Goal: Transaction & Acquisition: Purchase product/service

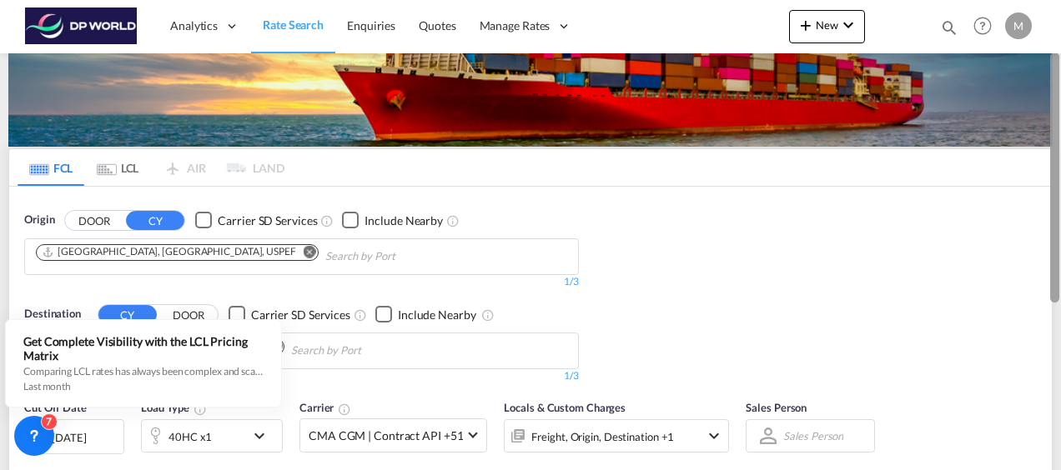
scroll to position [73, 0]
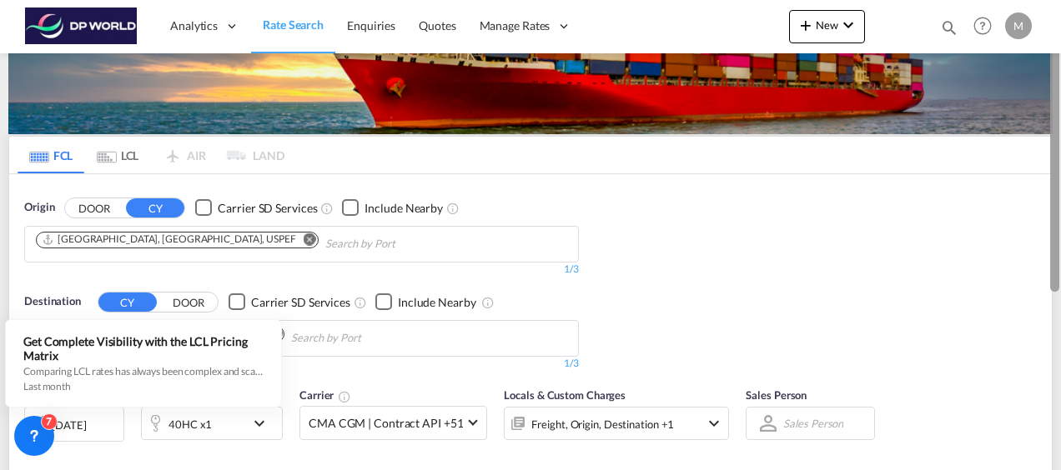
drag, startPoint x: 1058, startPoint y: 239, endPoint x: 1058, endPoint y: 279, distance: 39.2
click at [1058, 279] on div at bounding box center [1054, 167] width 9 height 250
click at [94, 205] on button "DOOR" at bounding box center [94, 208] width 58 height 19
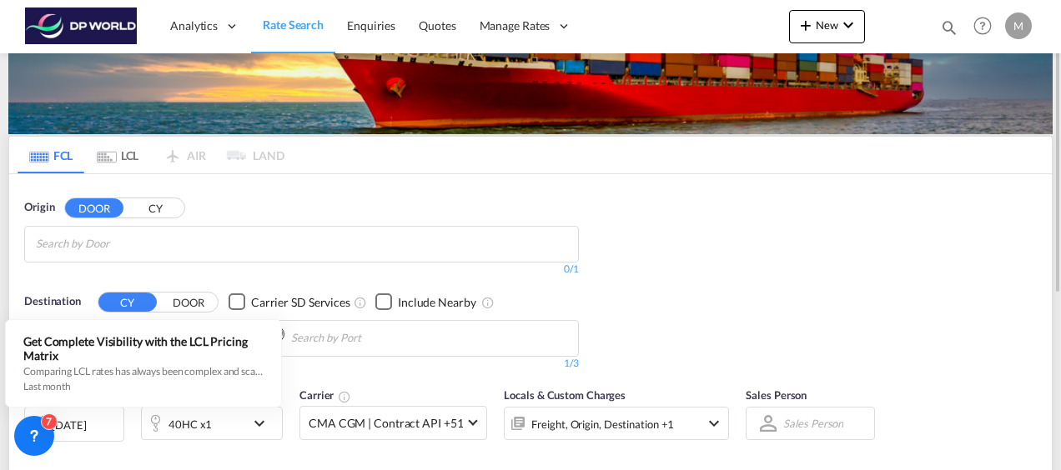
click at [153, 240] on input "Search by Door" at bounding box center [115, 244] width 158 height 27
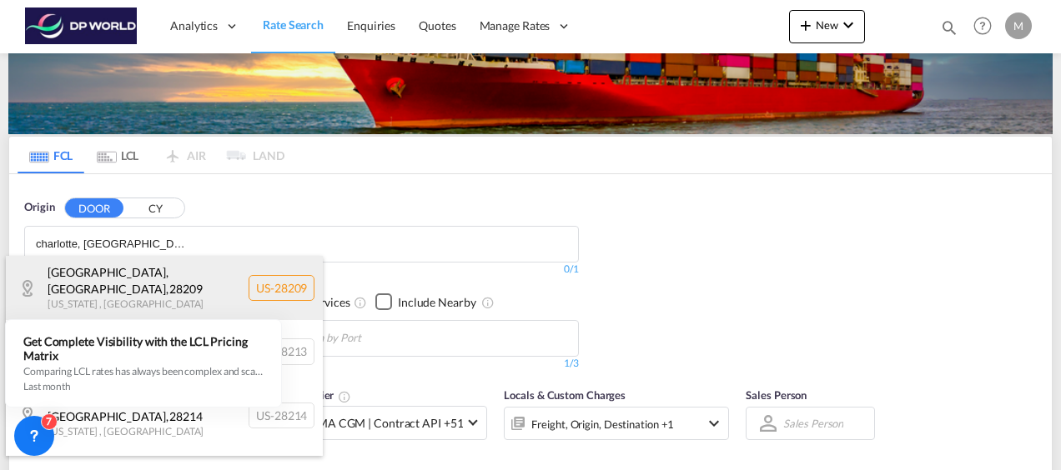
type input "charlotte, nc"
click at [150, 274] on div "Charlotte, NC , 28209 North Carolina , United States US-28209" at bounding box center [164, 287] width 317 height 63
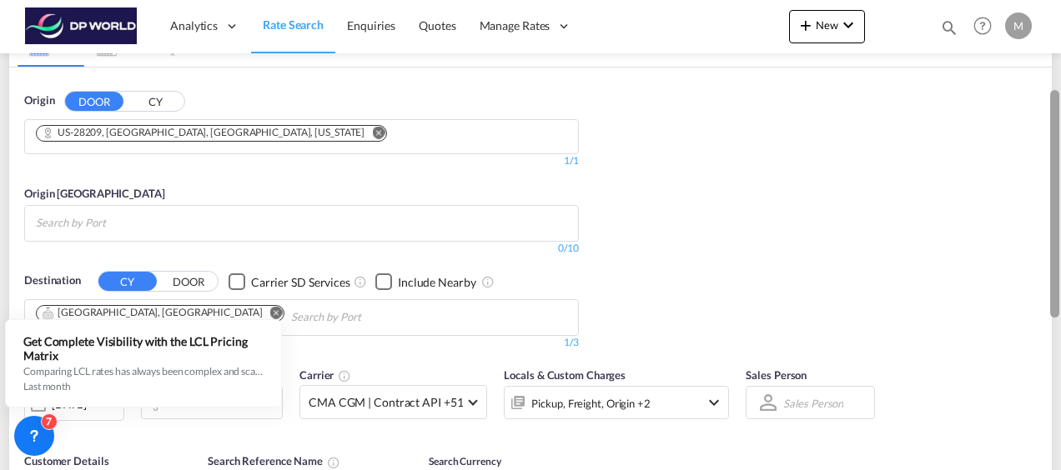
scroll to position [176, 0]
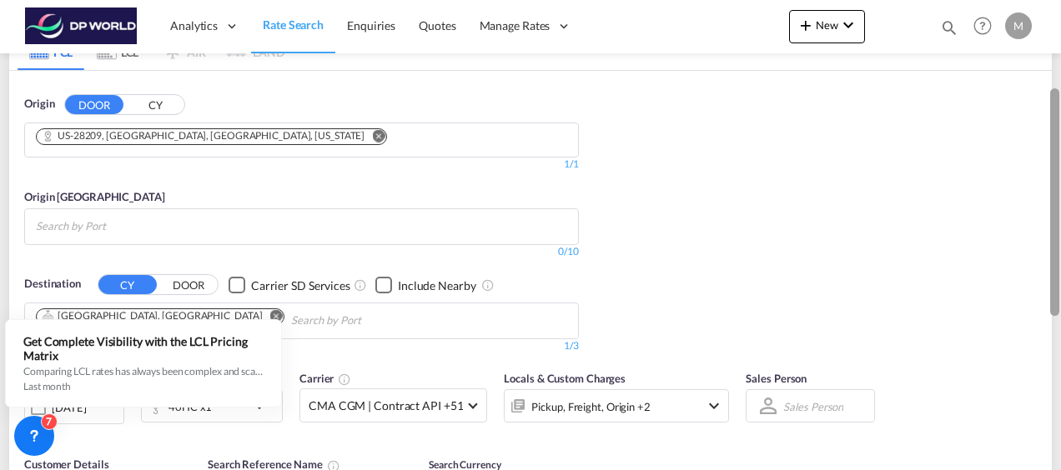
drag, startPoint x: 1057, startPoint y: 243, endPoint x: 1057, endPoint y: 294, distance: 50.9
click at [1057, 294] on div at bounding box center [1054, 202] width 9 height 228
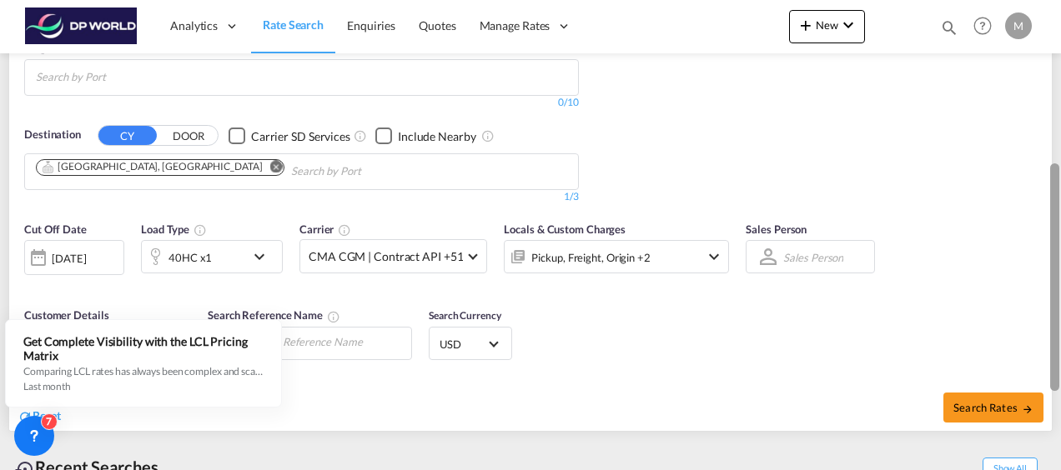
scroll to position [330, 0]
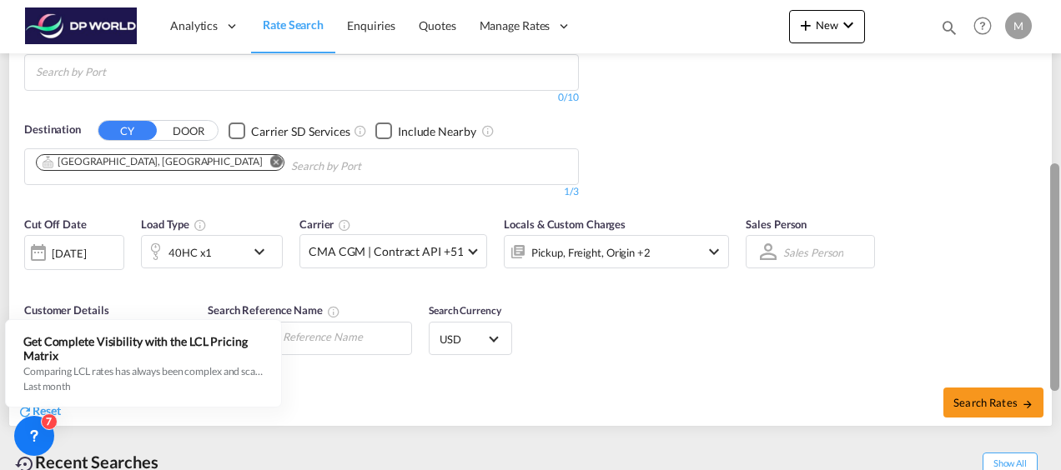
drag, startPoint x: 1056, startPoint y: 244, endPoint x: 1064, endPoint y: 319, distance: 76.3
click at [1060, 319] on html "Analytics Reports Dashboard Rate Search Enquiries Quotes" at bounding box center [530, 235] width 1061 height 470
click at [270, 158] on md-icon "Remove" at bounding box center [276, 161] width 13 height 13
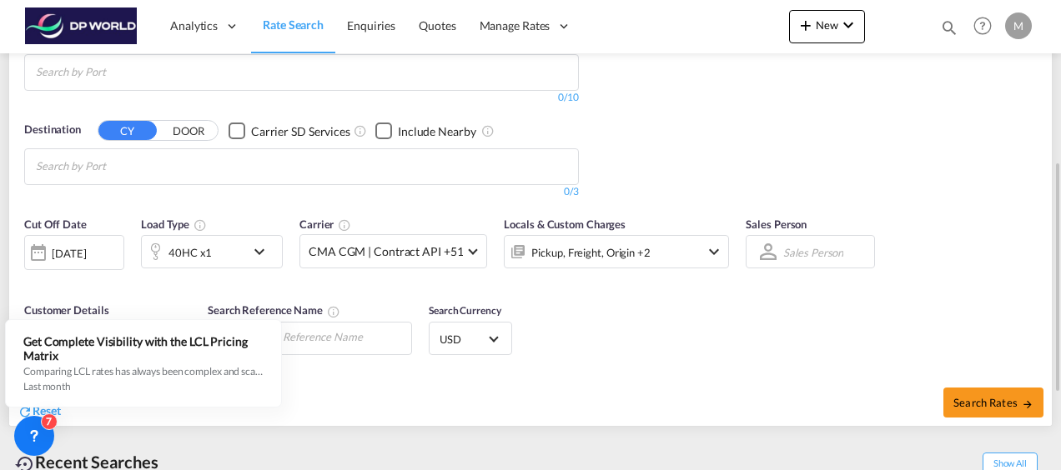
click at [150, 165] on body "Analytics Reports Dashboard Rate Search Enquiries Quotes" at bounding box center [530, 235] width 1061 height 470
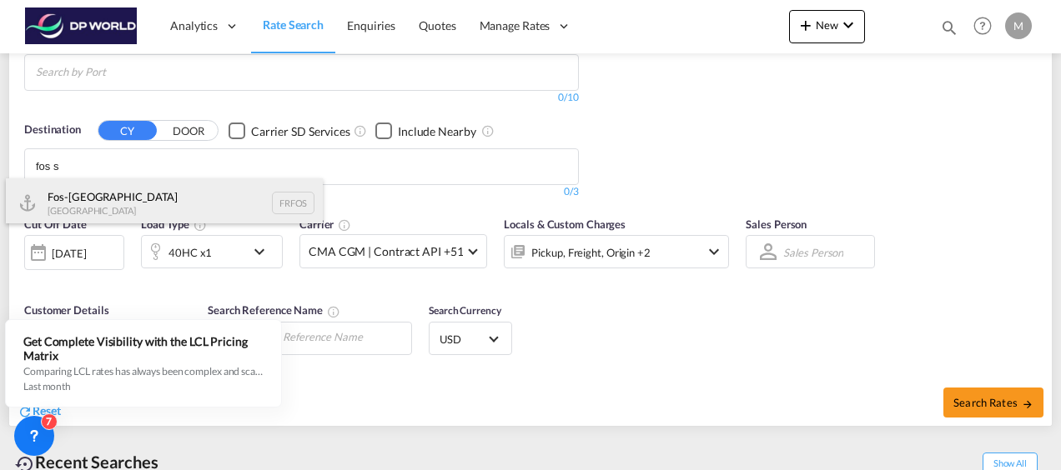
type input "fos s"
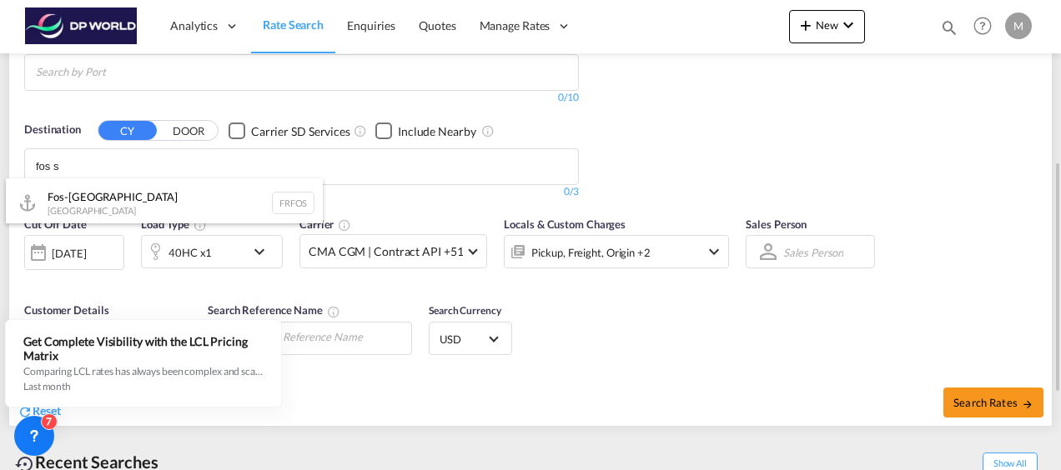
click at [139, 195] on div "Fos-sur-Mer France FRFOS" at bounding box center [164, 204] width 317 height 50
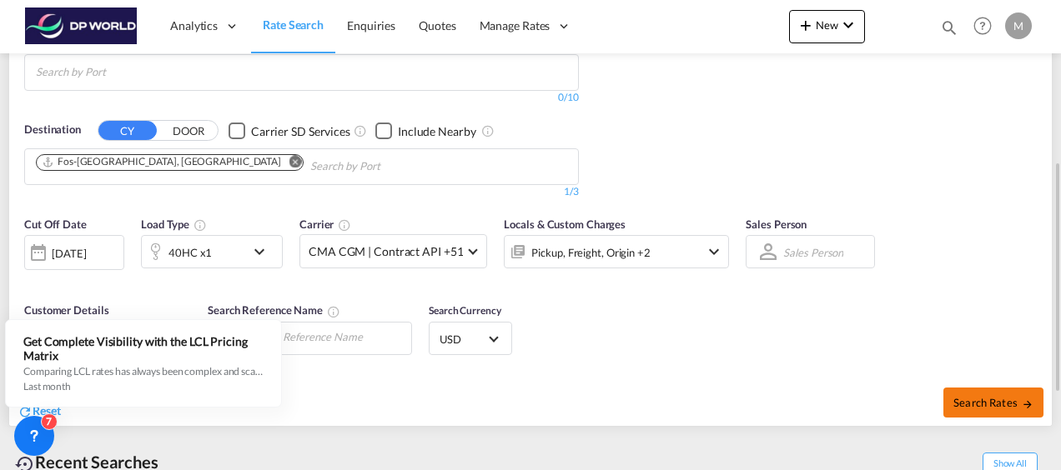
click at [974, 397] on span "Search Rates" at bounding box center [993, 402] width 80 height 13
type input "28209 to FRFOS / 30 Sep 2025"
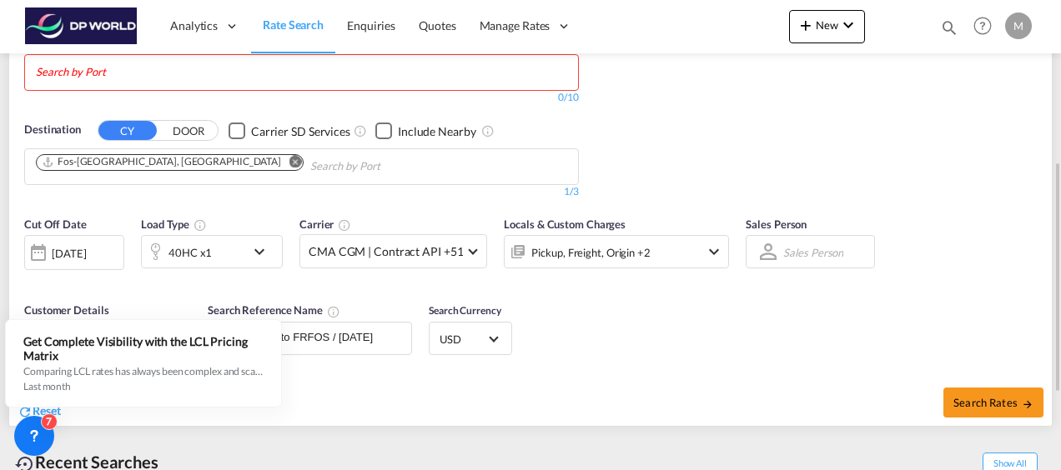
drag, startPoint x: 1052, startPoint y: 182, endPoint x: 1052, endPoint y: 171, distance: 10.8
click at [1052, 171] on ms-widget-front "FCL LCL AIR LAND FCL LCL AIR LAND Origin DOOR CY US-28209, Charlotte, NC, North…" at bounding box center [530, 152] width 1044 height 549
drag, startPoint x: 1052, startPoint y: 172, endPoint x: 1054, endPoint y: 161, distance: 11.1
click at [1054, 162] on div "FCL LCL AIR LAND FCL LCL AIR LAND Origin DOOR CY US-28209, Charlotte, NC, North…" at bounding box center [530, 176] width 1061 height 907
drag, startPoint x: 1059, startPoint y: 170, endPoint x: 1056, endPoint y: 152, distance: 18.7
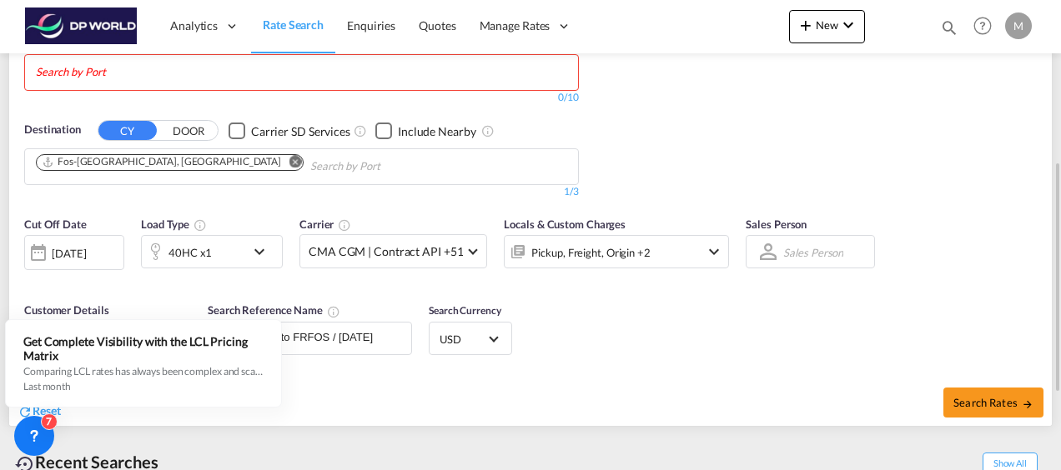
click at [1056, 152] on md-content "Analytics Reports Dashboard Rate Search Enquiries Quotes" at bounding box center [530, 235] width 1061 height 470
drag, startPoint x: 1056, startPoint y: 152, endPoint x: 1051, endPoint y: 162, distance: 11.2
click at [1051, 162] on div "Origin DOOR CY US-28209, Charlotte, NC, North Carolina 1/3 1/ 1/1 Origin CY 0/1…" at bounding box center [530, 62] width 1043 height 291
drag, startPoint x: 136, startPoint y: 65, endPoint x: 138, endPoint y: 73, distance: 8.7
click at [136, 67] on input "Search by Port" at bounding box center [115, 72] width 158 height 27
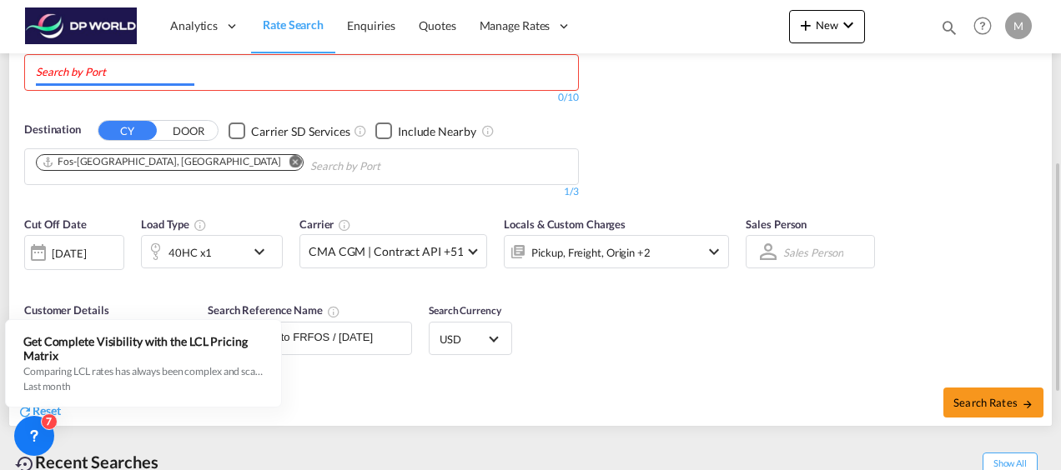
scroll to position [330, 0]
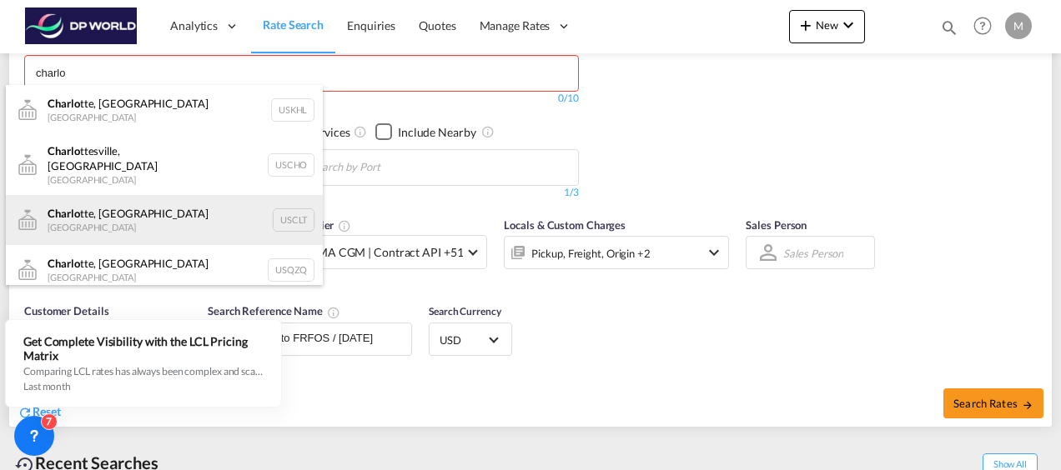
type input "charlo"
click at [133, 220] on div "Charlo tte, NC United States USCLT" at bounding box center [164, 220] width 317 height 50
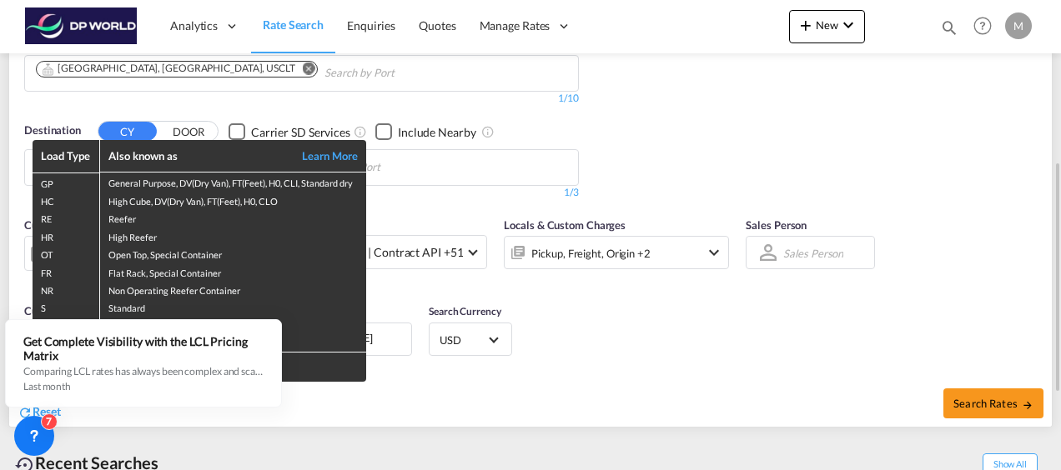
click at [605, 319] on div "Load Type Also known as Learn More GP General Purpose, DV(Dry Van), FT(Feet), H…" at bounding box center [530, 235] width 1061 height 470
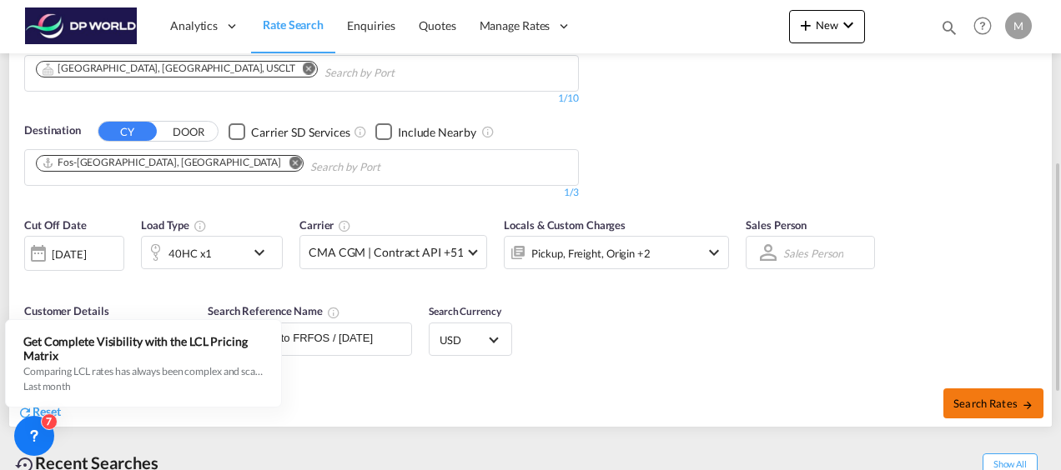
click at [971, 404] on span "Search Rates" at bounding box center [993, 403] width 80 height 13
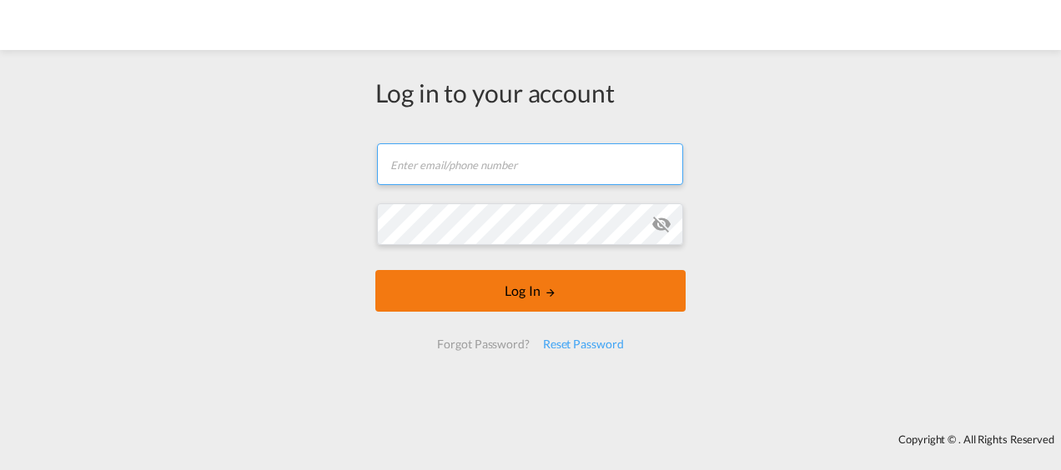
type input "[EMAIL_ADDRESS][PERSON_NAME][DOMAIN_NAME]"
click at [536, 285] on button "Log In" at bounding box center [530, 291] width 310 height 42
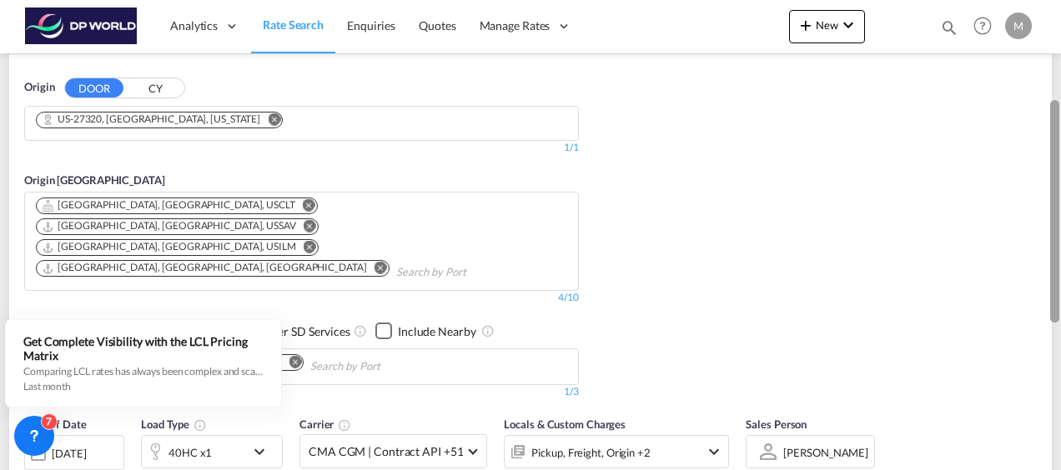
scroll to position [196, 0]
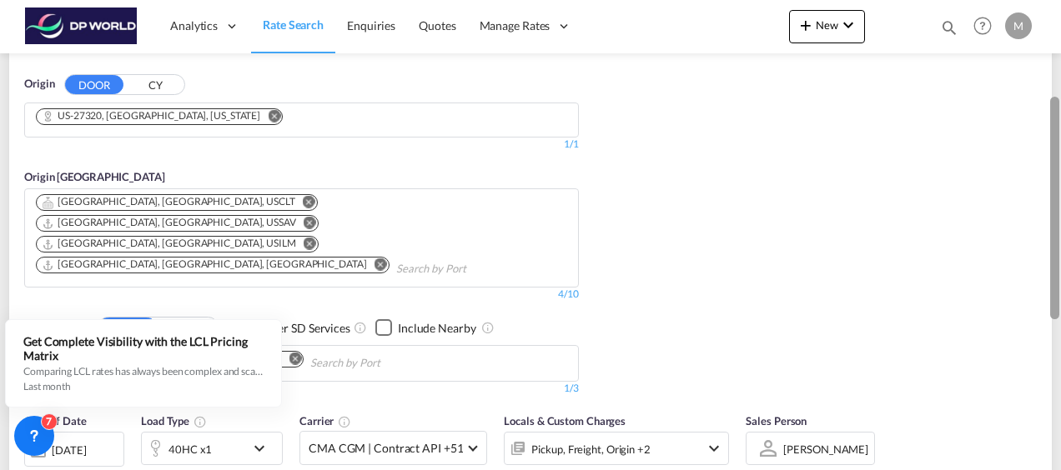
drag, startPoint x: 1058, startPoint y: 215, endPoint x: 1055, endPoint y: 309, distance: 93.5
click at [1055, 309] on div at bounding box center [1054, 208] width 9 height 223
click at [375, 259] on md-icon "Remove" at bounding box center [381, 265] width 13 height 13
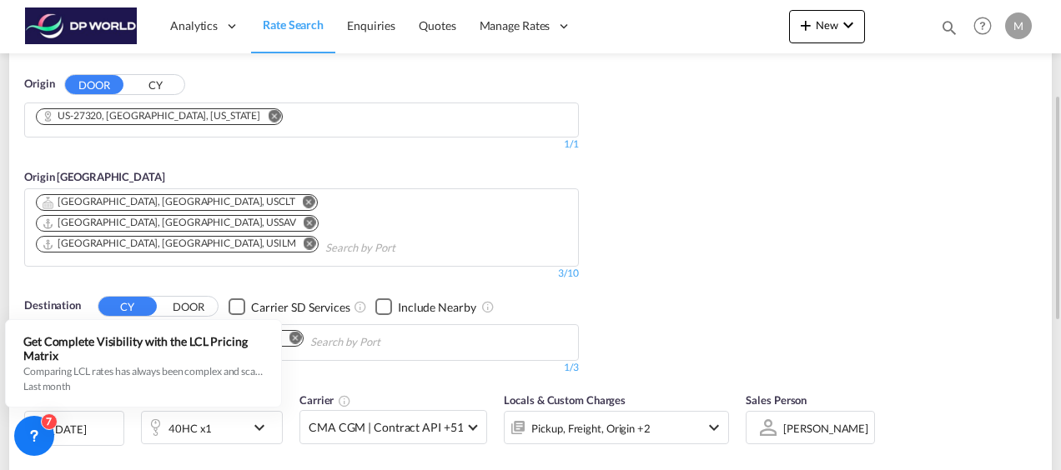
click at [316, 238] on md-icon "Remove" at bounding box center [310, 244] width 13 height 13
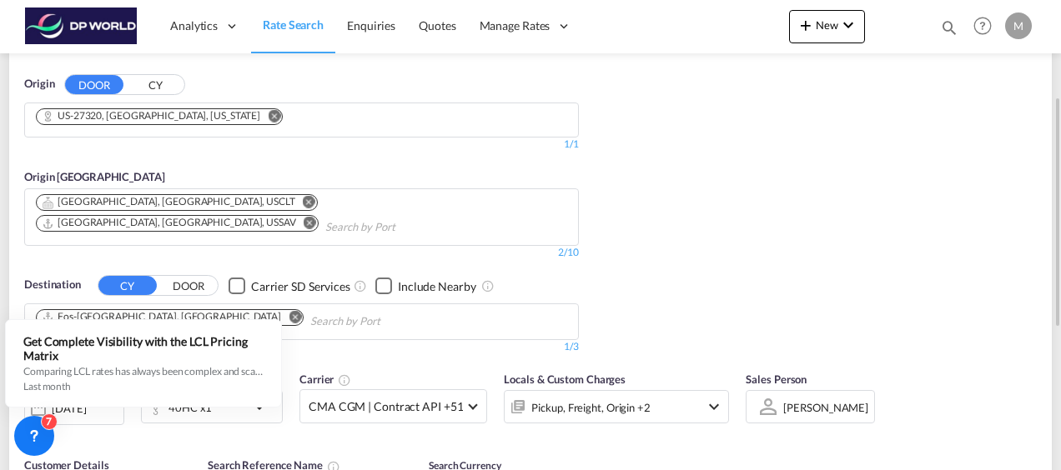
click at [314, 217] on md-icon "Remove" at bounding box center [310, 223] width 13 height 13
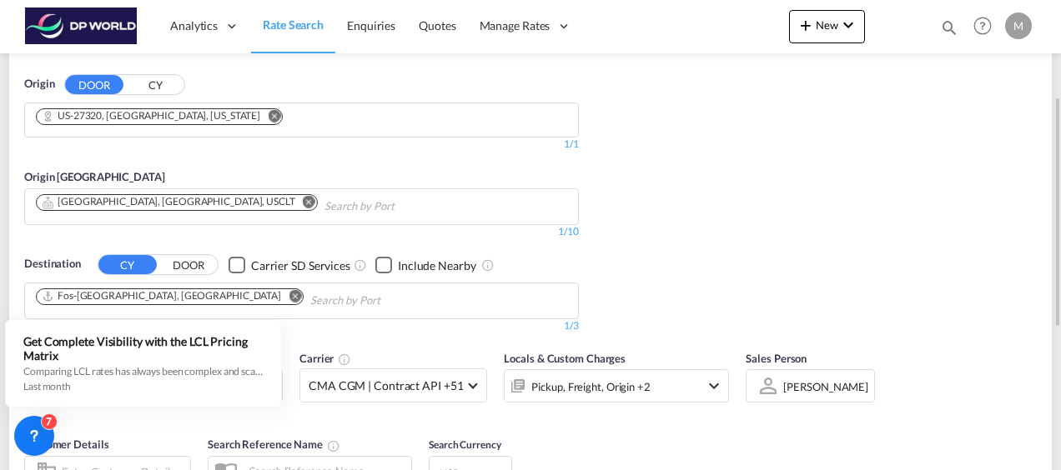
click at [303, 200] on md-icon "Remove" at bounding box center [309, 202] width 13 height 13
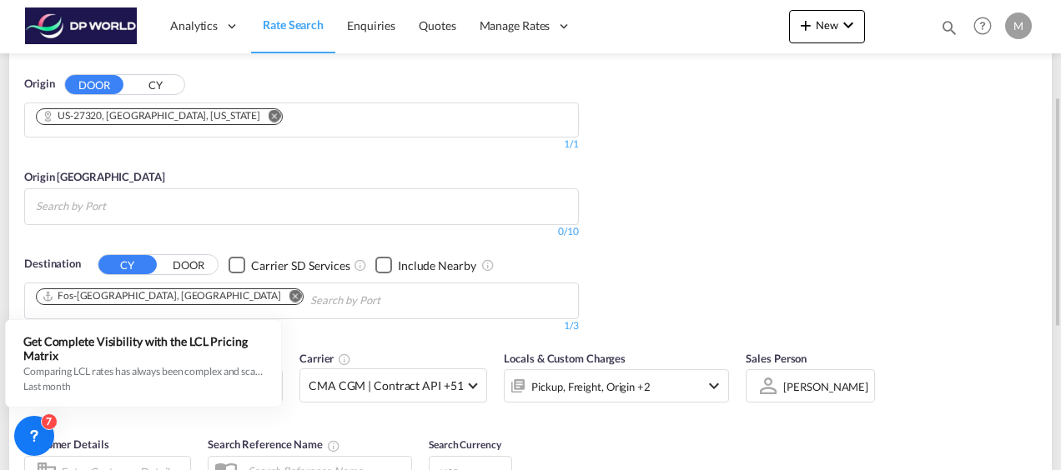
drag, startPoint x: 1058, startPoint y: 319, endPoint x: 1057, endPoint y: 335, distance: 16.7
drag, startPoint x: 1057, startPoint y: 335, endPoint x: 984, endPoint y: 294, distance: 83.7
click at [984, 294] on div "Origin DOOR CY US-27320, [GEOGRAPHIC_DATA], [US_STATE] 1/3 1/ 1/1 Origin [GEOGR…" at bounding box center [530, 196] width 1043 height 291
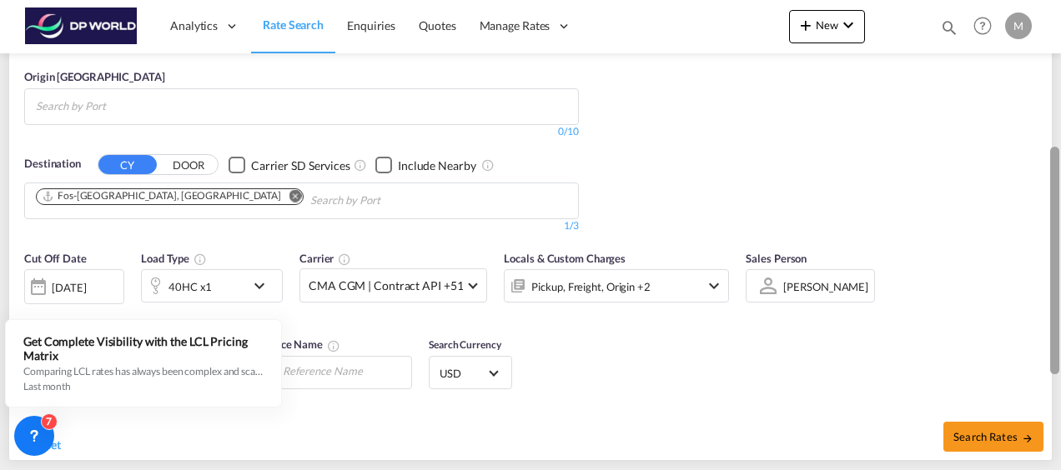
scroll to position [315, 0]
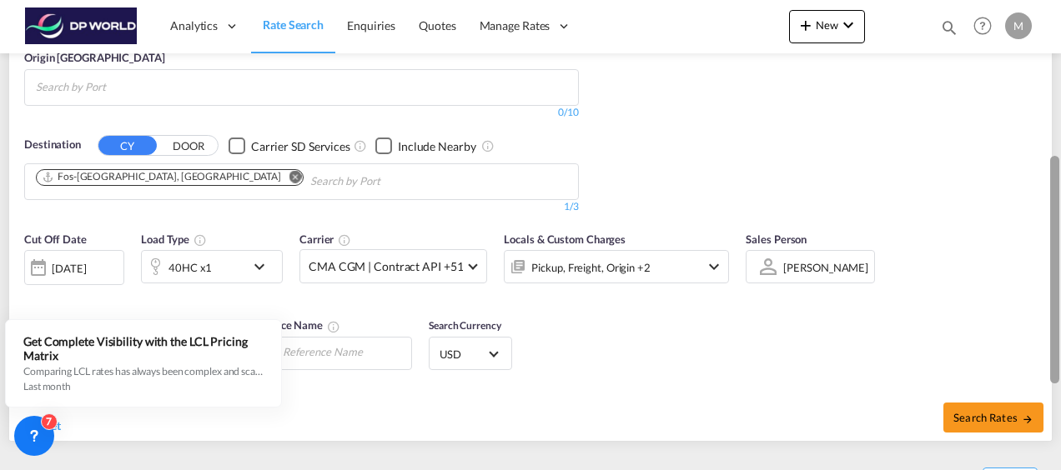
drag, startPoint x: 1057, startPoint y: 301, endPoint x: 1064, endPoint y: 358, distance: 57.1
click at [1060, 358] on html "Analytics Reports Dashboard Rate Search Enquiries Quotes" at bounding box center [530, 235] width 1061 height 470
click at [40, 264] on div at bounding box center [38, 267] width 27 height 33
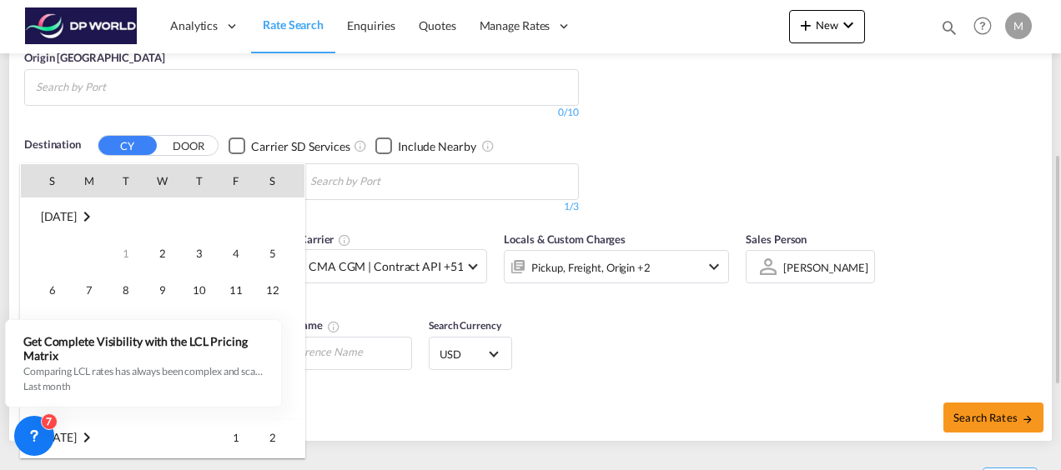
scroll to position [442, 0]
click at [237, 440] on span "3" at bounding box center [235, 437] width 33 height 33
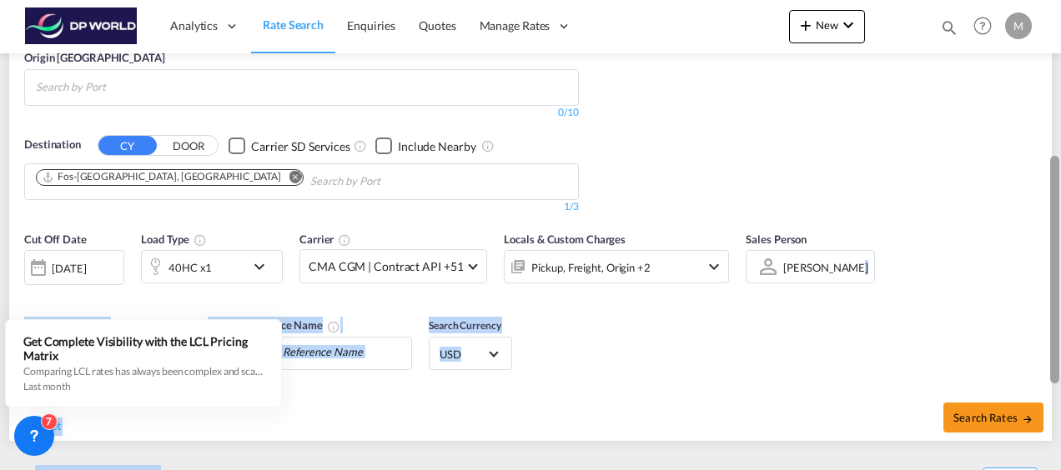
drag, startPoint x: 1054, startPoint y: 263, endPoint x: 1059, endPoint y: 305, distance: 42.8
click at [1059, 305] on md-content "Analytics Reports Dashboard Rate Search Enquiries Quotes" at bounding box center [530, 235] width 1061 height 470
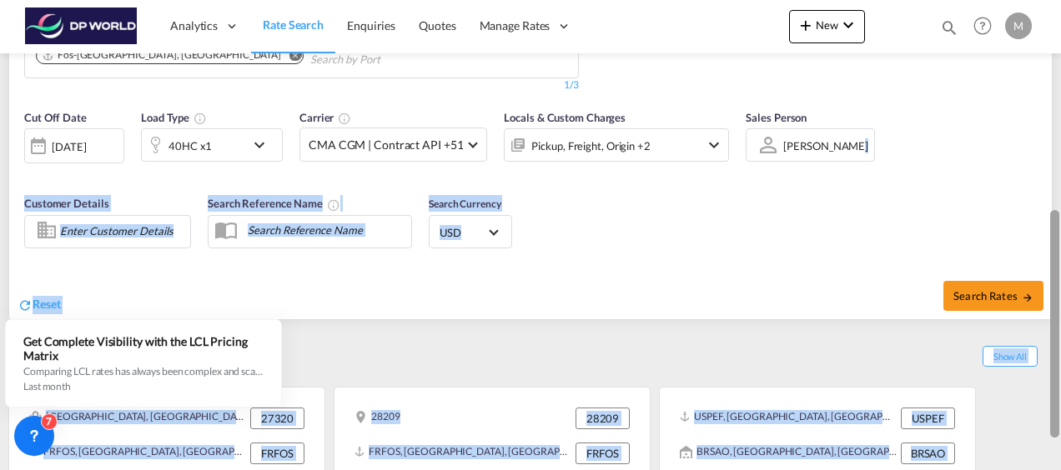
drag, startPoint x: 1058, startPoint y: 225, endPoint x: 901, endPoint y: 270, distance: 163.2
click at [1060, 284] on html "Analytics Reports Dashboard Rate Search Enquiries Quotes" at bounding box center [530, 235] width 1061 height 470
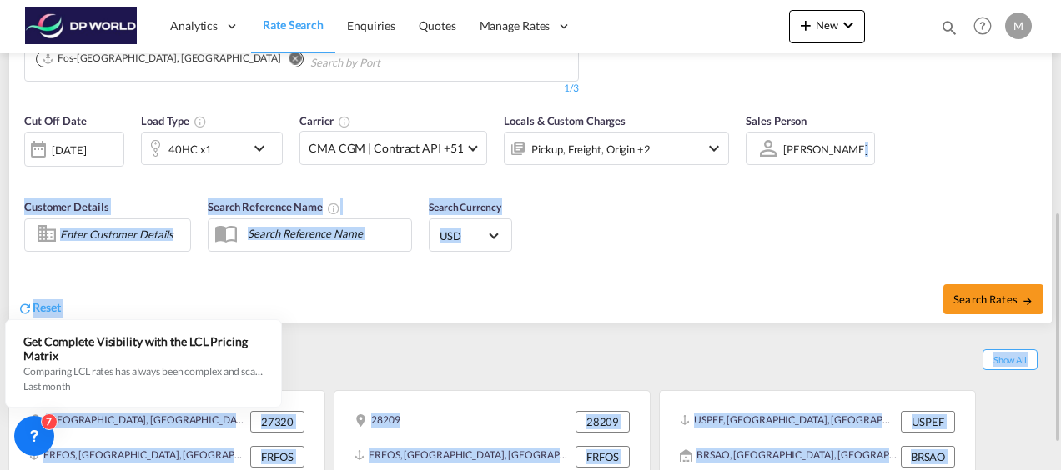
click at [286, 281] on div "Reset" at bounding box center [276, 295] width 517 height 46
click at [131, 262] on div "Cut Off Date [DATE] [DATE] Load Type 40HC x1 Carrier CMA CGM | Contract API +51…" at bounding box center [530, 185] width 1043 height 163
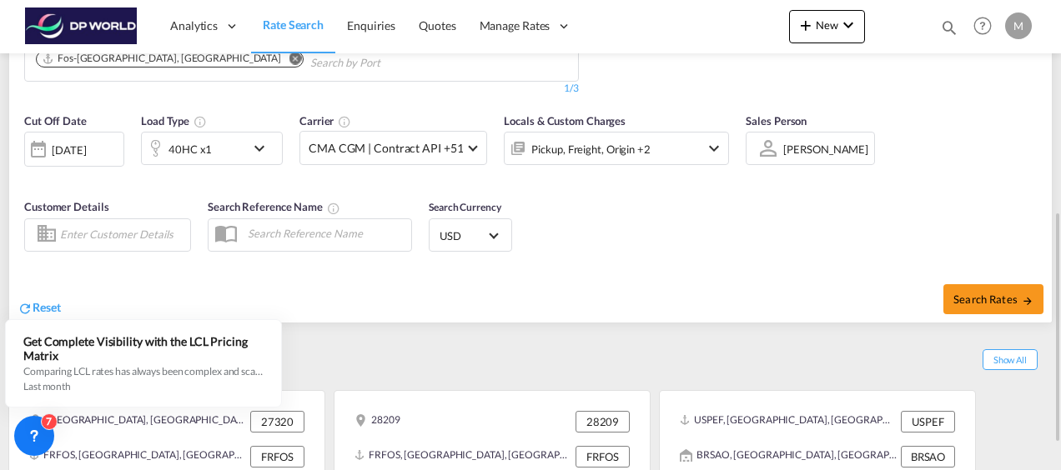
click at [38, 228] on div at bounding box center [46, 233] width 27 height 29
click at [39, 143] on div at bounding box center [38, 149] width 27 height 33
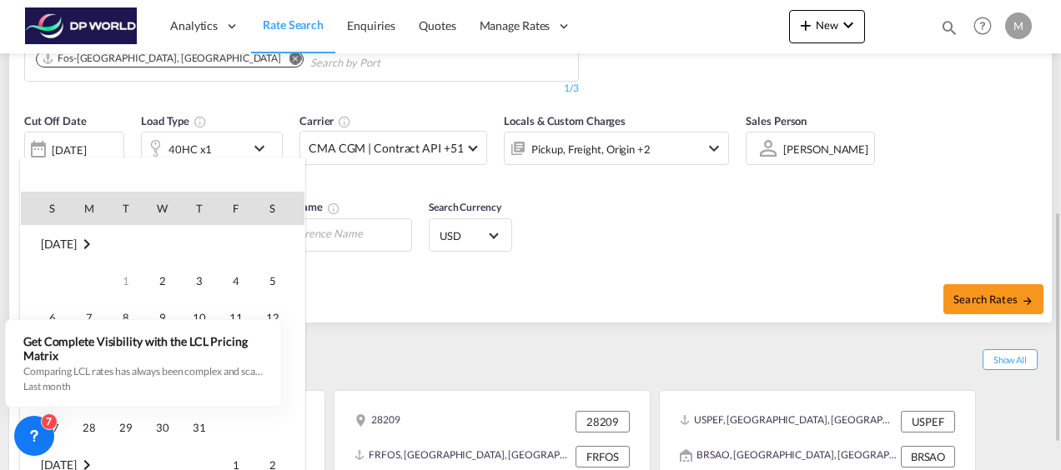
scroll to position [431, 0]
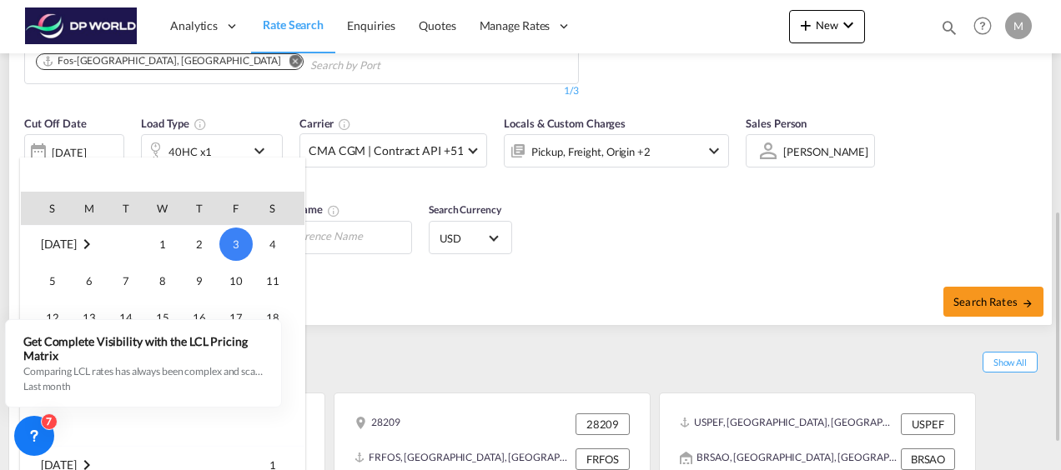
click at [86, 280] on span "6" at bounding box center [89, 280] width 33 height 33
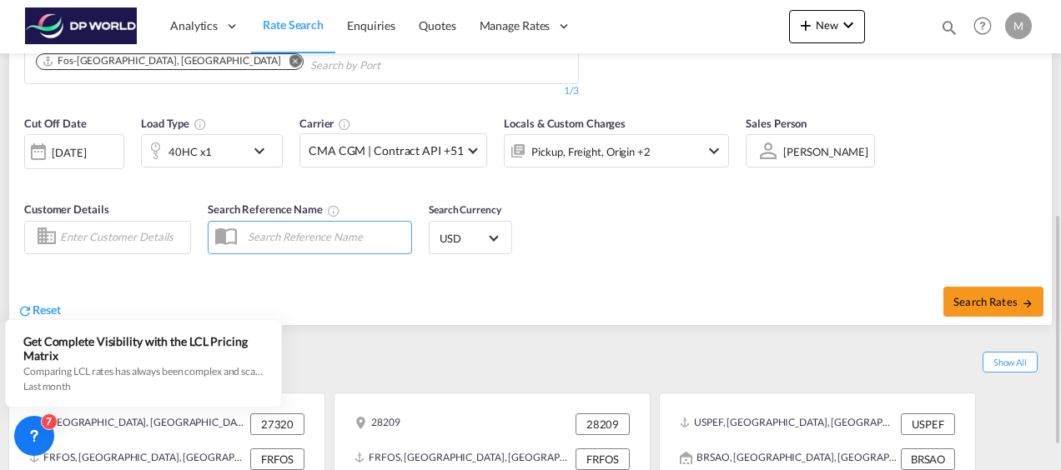
scroll to position [434, 0]
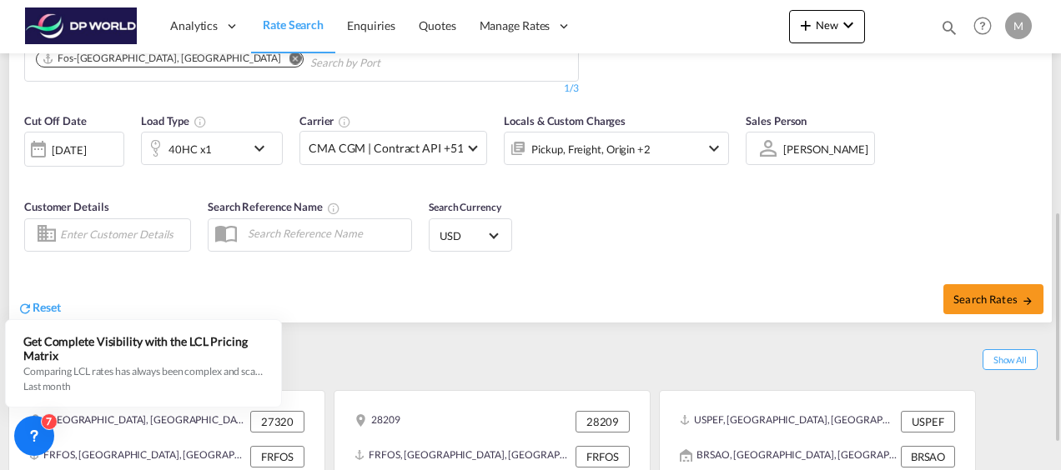
click at [40, 148] on div at bounding box center [38, 149] width 27 height 33
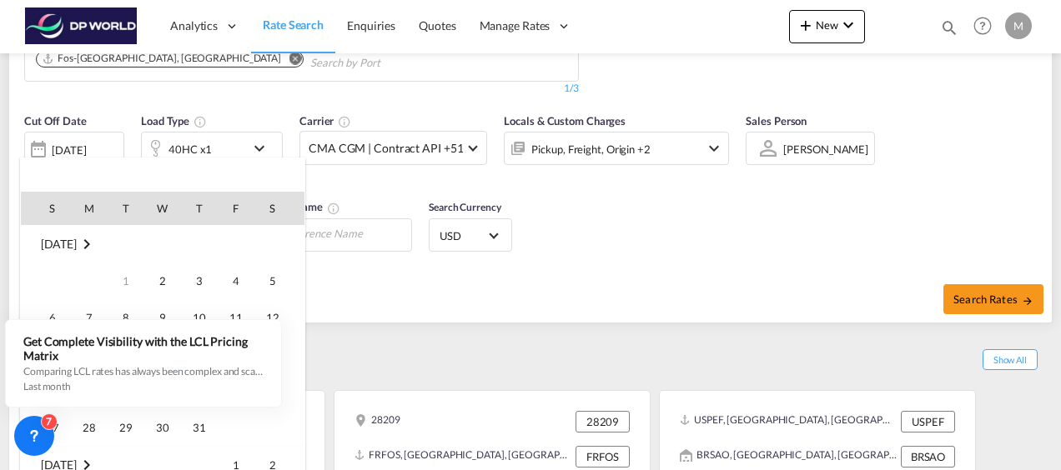
scroll to position [663, 0]
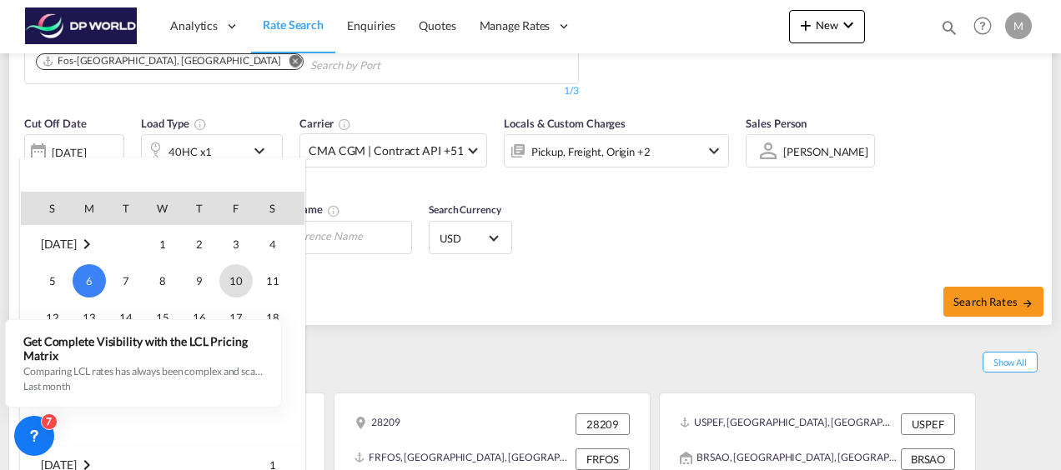
click at [242, 277] on span "10" at bounding box center [235, 280] width 33 height 33
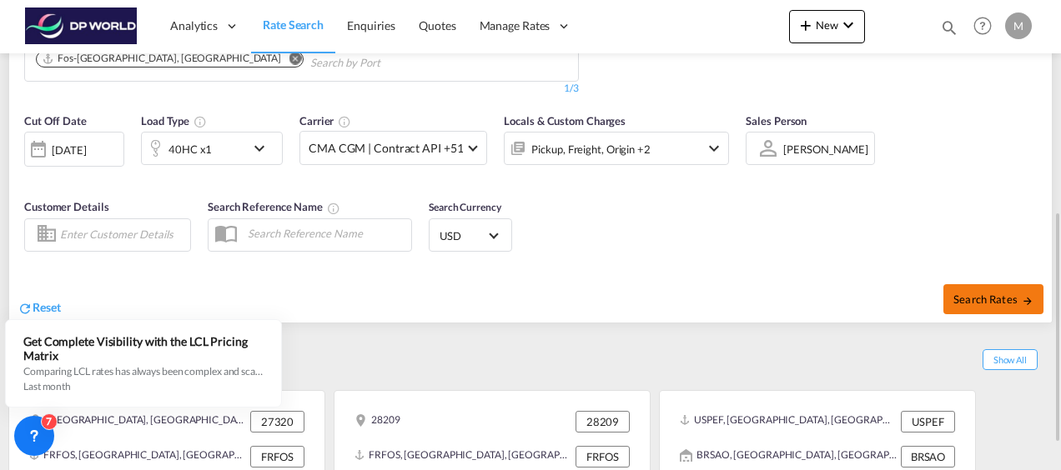
click at [994, 297] on span "Search Rates" at bounding box center [993, 299] width 80 height 13
type input "27320 to FRFOS / [DATE]"
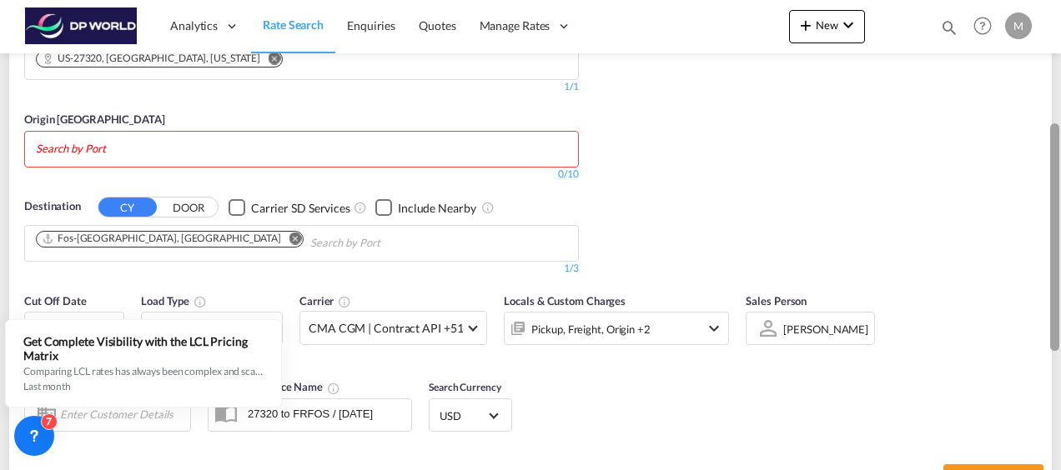
scroll to position [249, 0]
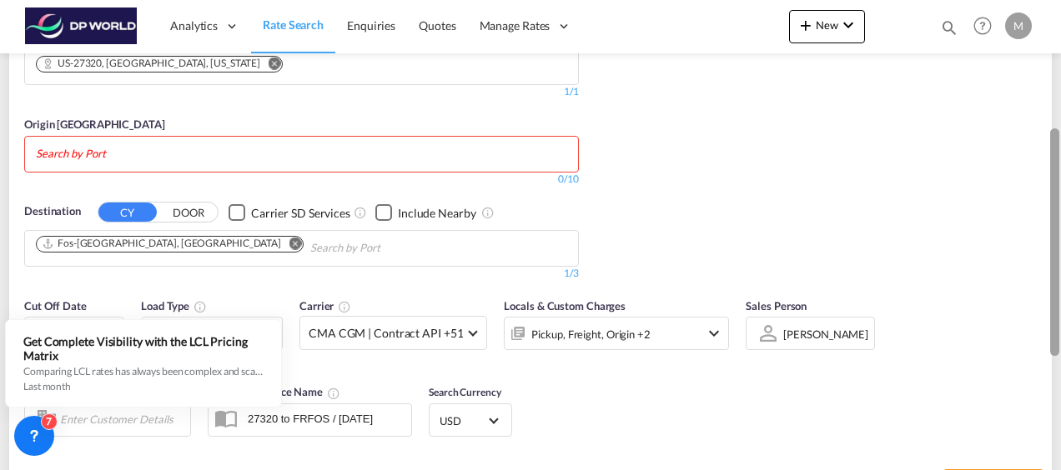
drag, startPoint x: 1058, startPoint y: 240, endPoint x: 1060, endPoint y: 152, distance: 88.5
click at [1060, 151] on html "Analytics Reports Dashboard Rate Search Enquiries Quotes" at bounding box center [530, 235] width 1061 height 470
click at [139, 151] on body "Analytics Reports Dashboard Rate Search Enquiries Quotes" at bounding box center [530, 235] width 1061 height 470
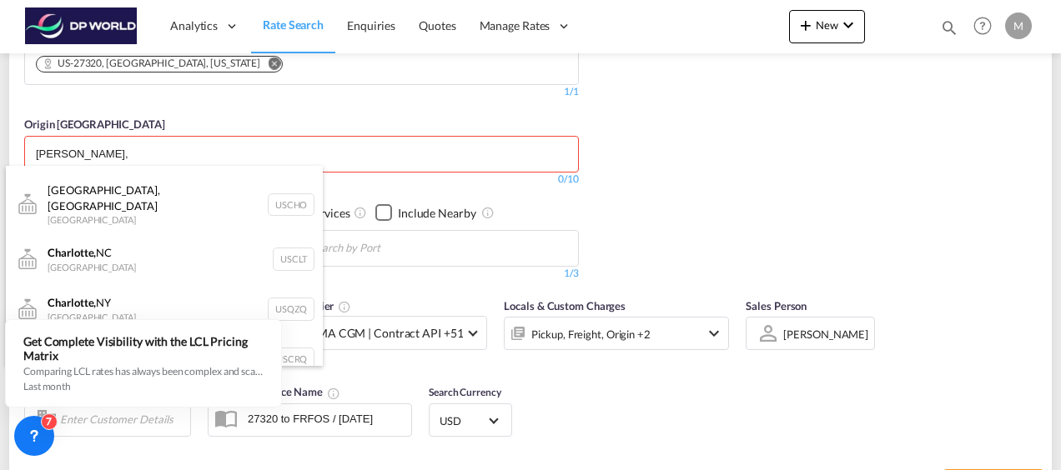
scroll to position [48, 0]
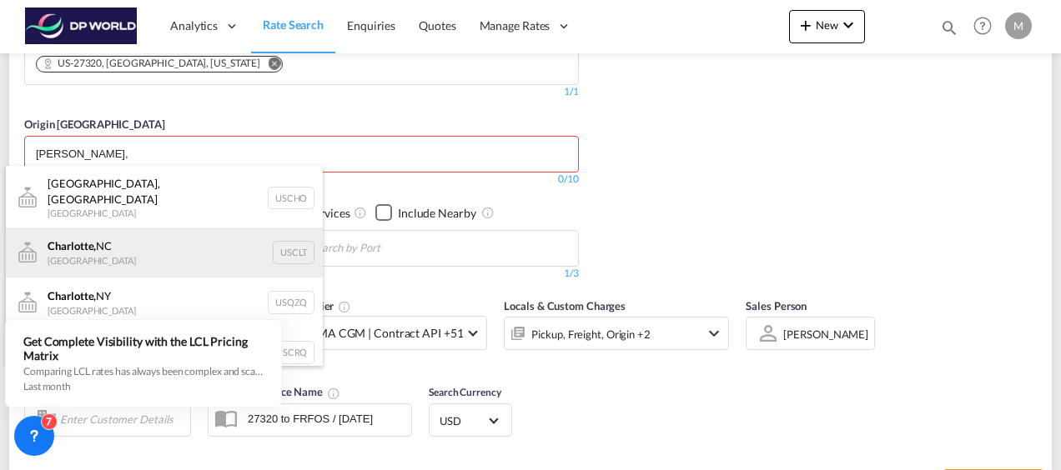
type input "[PERSON_NAME],"
click at [108, 242] on div "[GEOGRAPHIC_DATA], [GEOGRAPHIC_DATA] [GEOGRAPHIC_DATA] USCLT" at bounding box center [164, 253] width 317 height 50
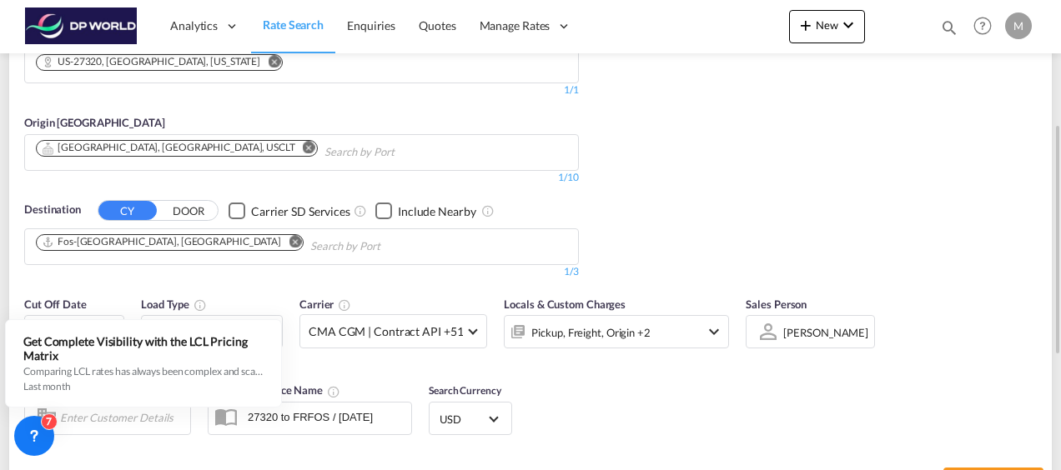
scroll to position [251, 0]
drag, startPoint x: 1055, startPoint y: 335, endPoint x: 1039, endPoint y: 350, distance: 21.8
click at [1060, 374] on md-content "Analytics Reports Dashboard Rate Search Enquiries Quotes" at bounding box center [530, 235] width 1061 height 470
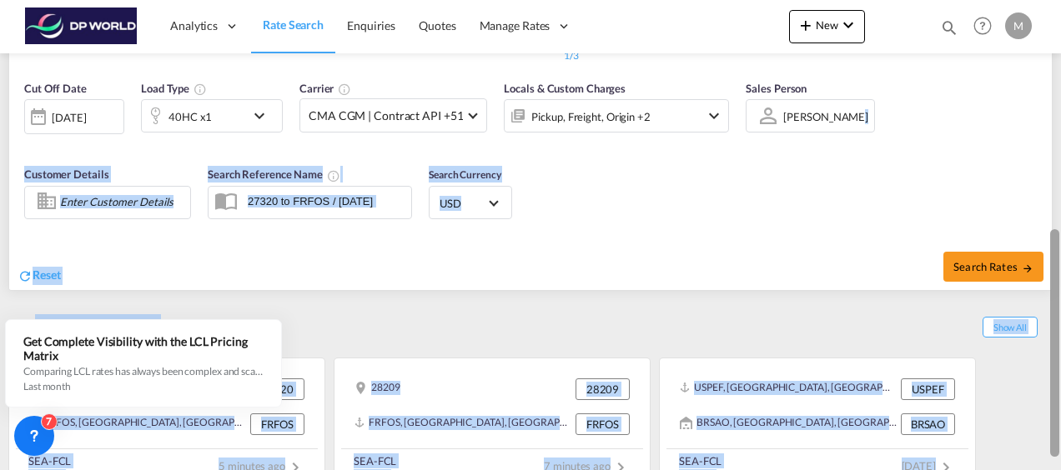
drag, startPoint x: 1053, startPoint y: 275, endPoint x: 1057, endPoint y: 375, distance: 100.2
click at [1058, 379] on div at bounding box center [1054, 343] width 9 height 228
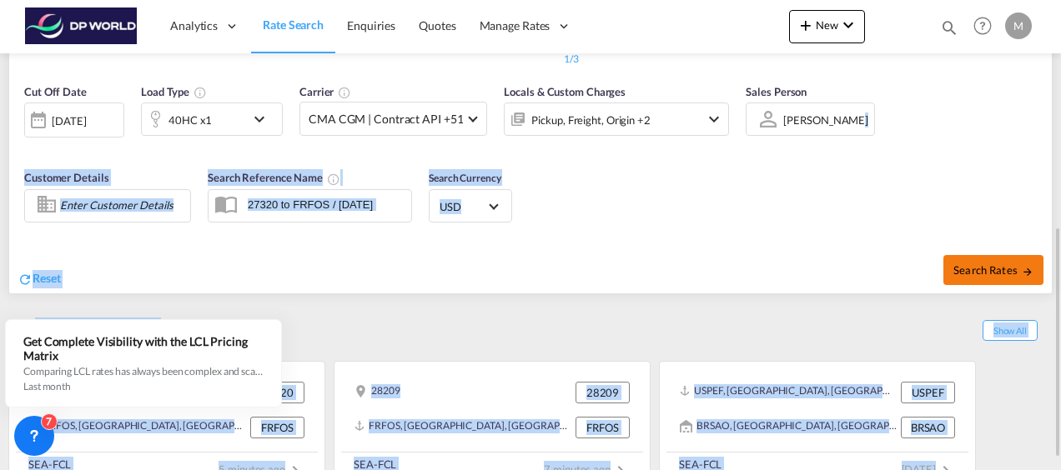
click at [980, 265] on span "Search Rates" at bounding box center [993, 270] width 80 height 13
